Goal: Check status

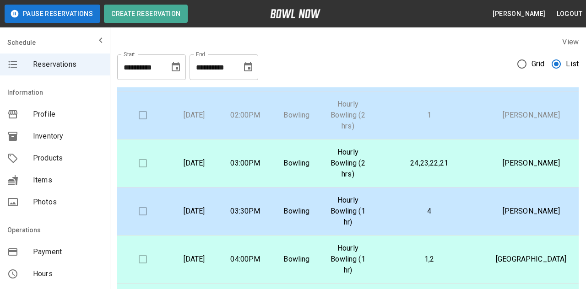
scroll to position [94, 0]
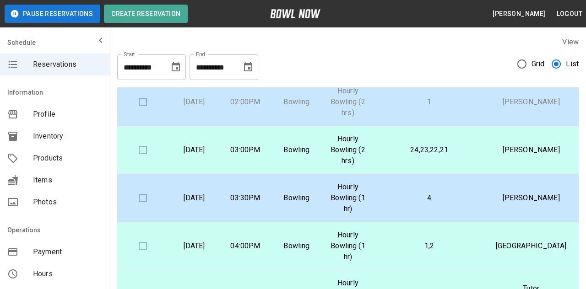
click at [511, 197] on p "[PERSON_NAME]" at bounding box center [531, 198] width 78 height 11
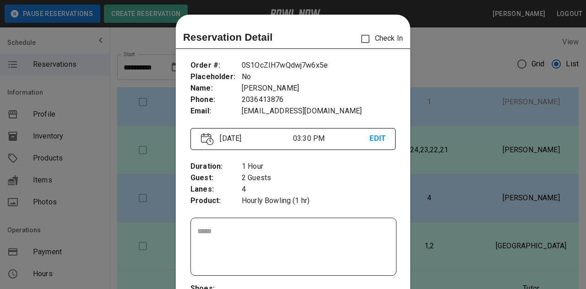
scroll to position [15, 0]
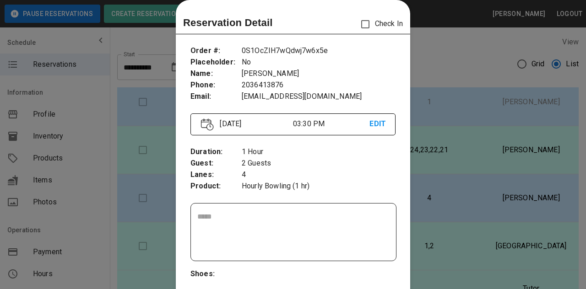
click at [436, 11] on div at bounding box center [293, 144] width 586 height 289
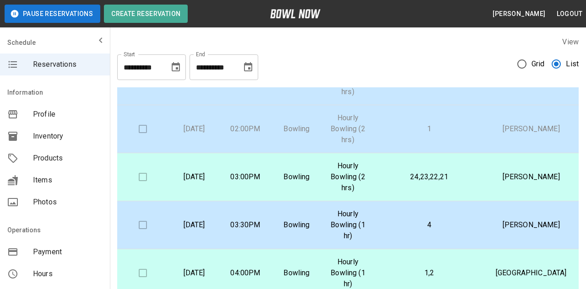
scroll to position [0, 0]
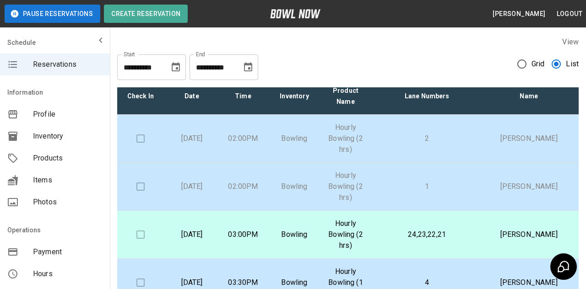
scroll to position [4, 2]
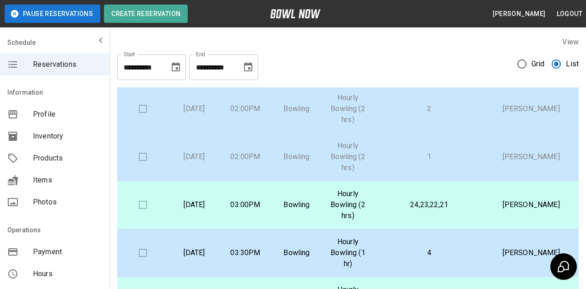
scroll to position [34, 0]
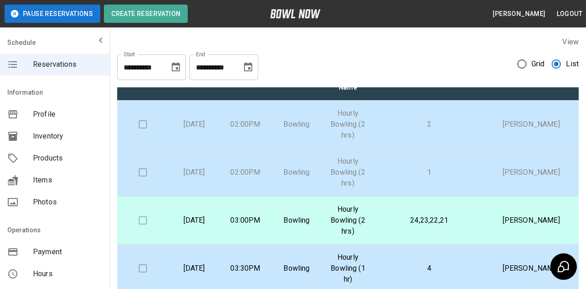
scroll to position [30, 0]
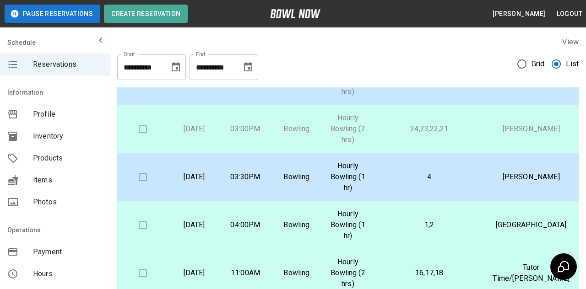
scroll to position [116, 0]
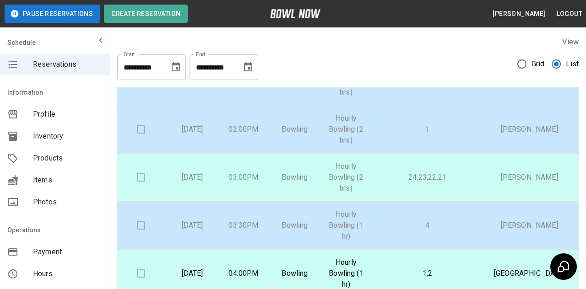
scroll to position [65, 2]
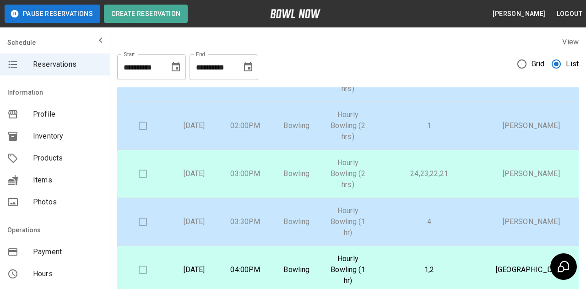
scroll to position [77, 0]
